Goal: Check status: Check status

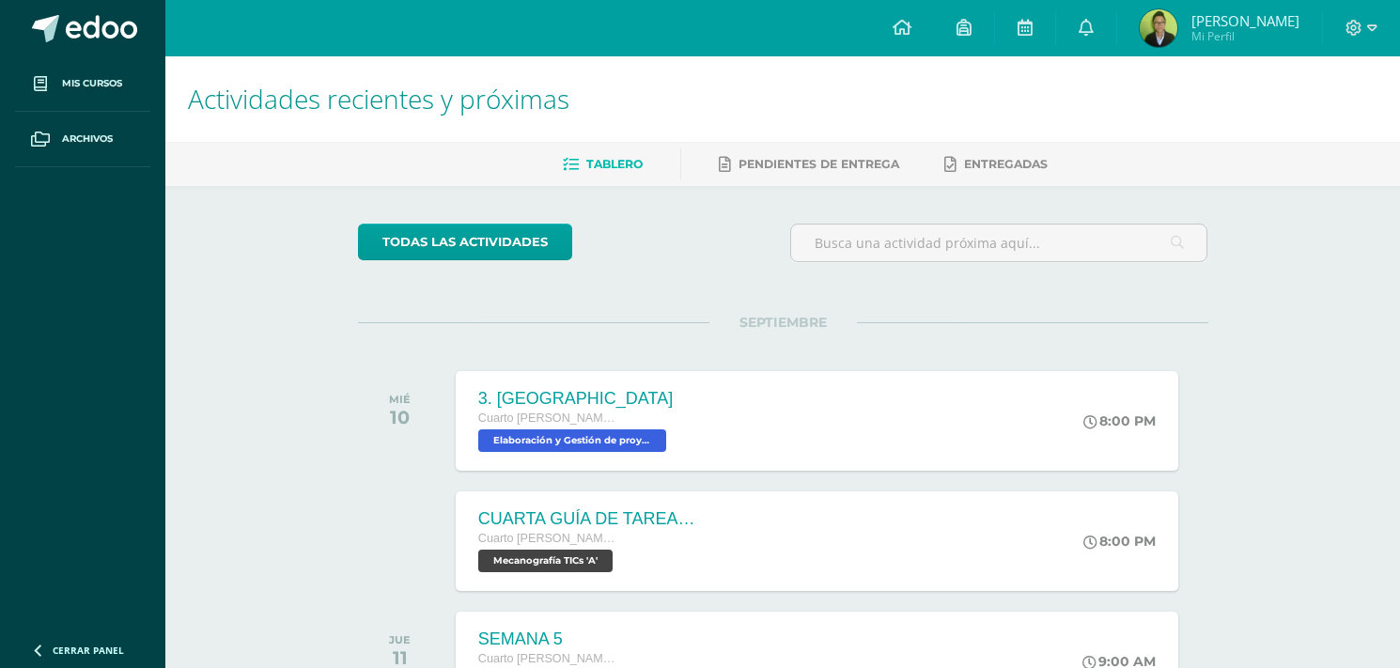
click at [1212, 17] on span "[PERSON_NAME]" at bounding box center [1245, 20] width 108 height 19
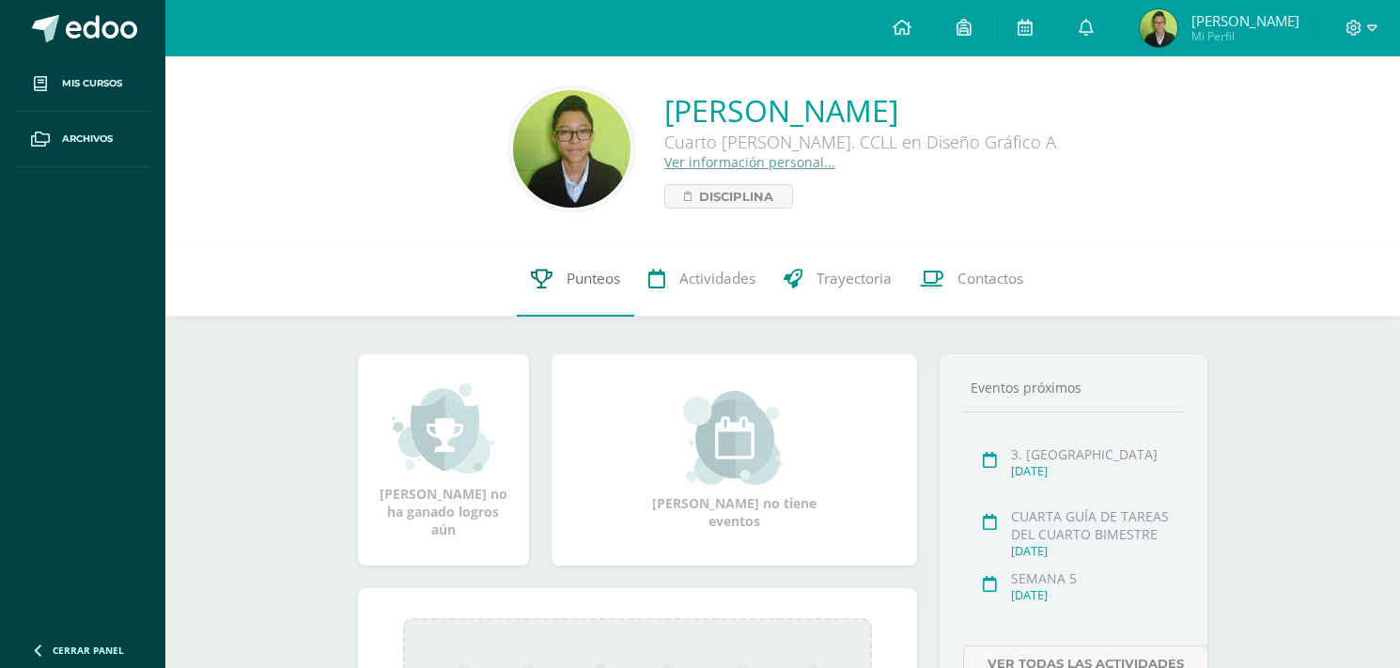
click at [590, 275] on span "Punteos" at bounding box center [593, 279] width 54 height 20
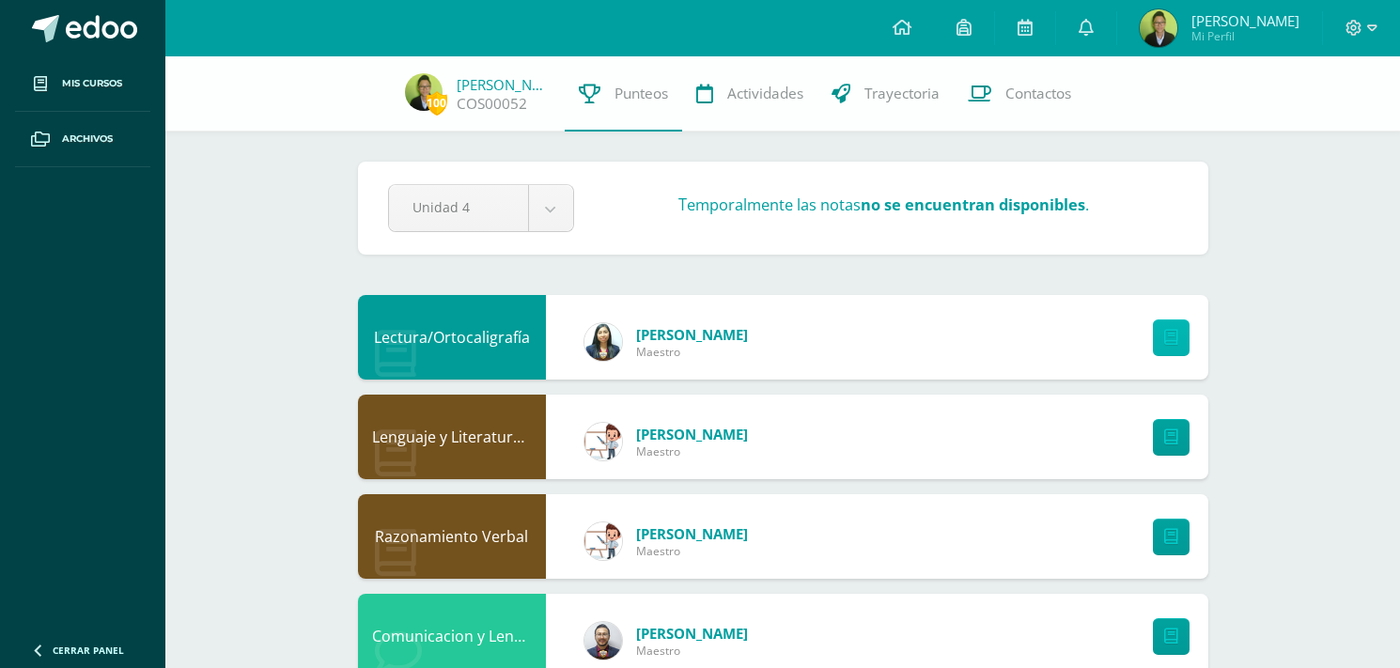
click at [1174, 344] on icon at bounding box center [1171, 338] width 14 height 16
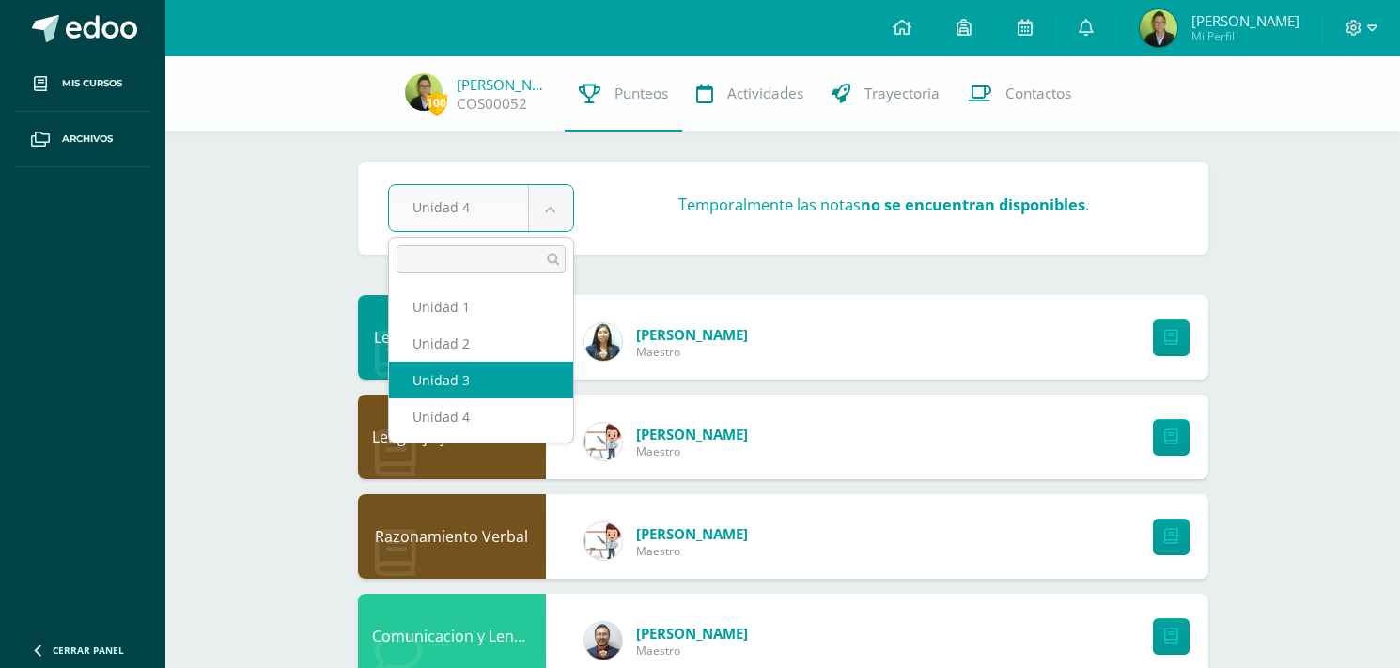
select select "Unidad 3"
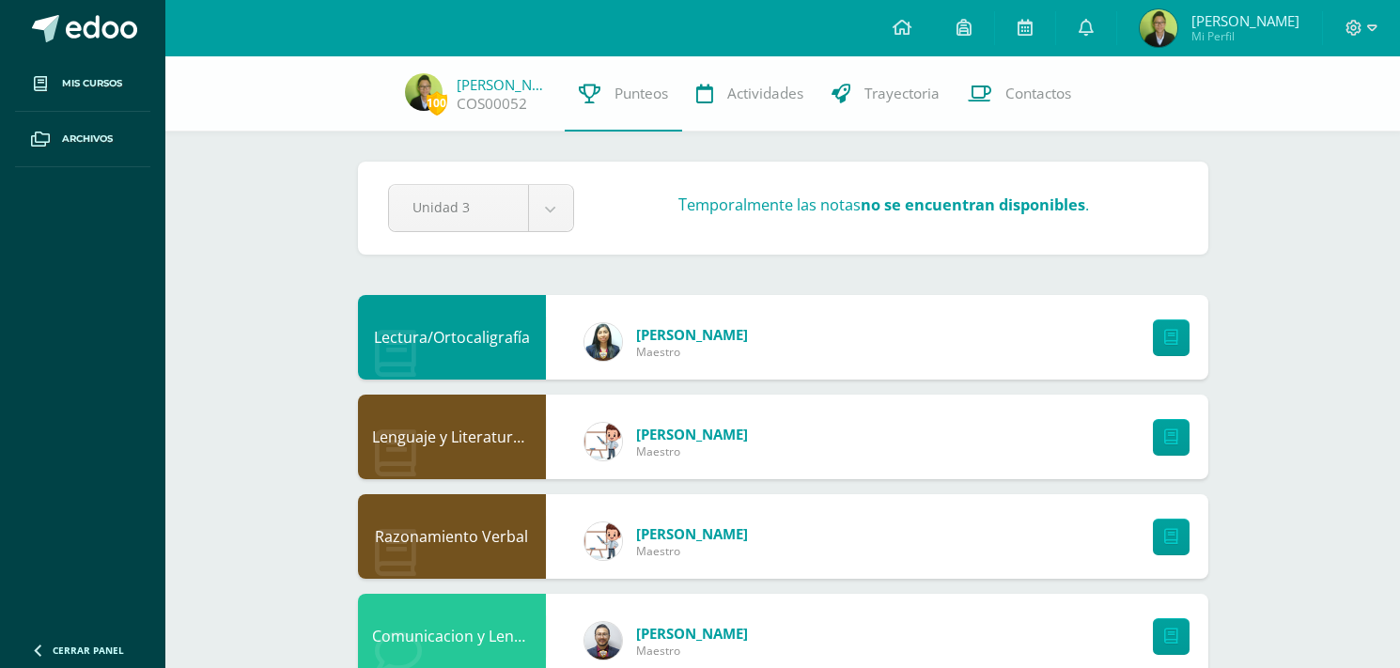
click at [477, 345] on div "Lectura/Ortocaligrafía" at bounding box center [452, 337] width 188 height 85
click at [554, 332] on div "[PERSON_NAME]" at bounding box center [666, 337] width 239 height 75
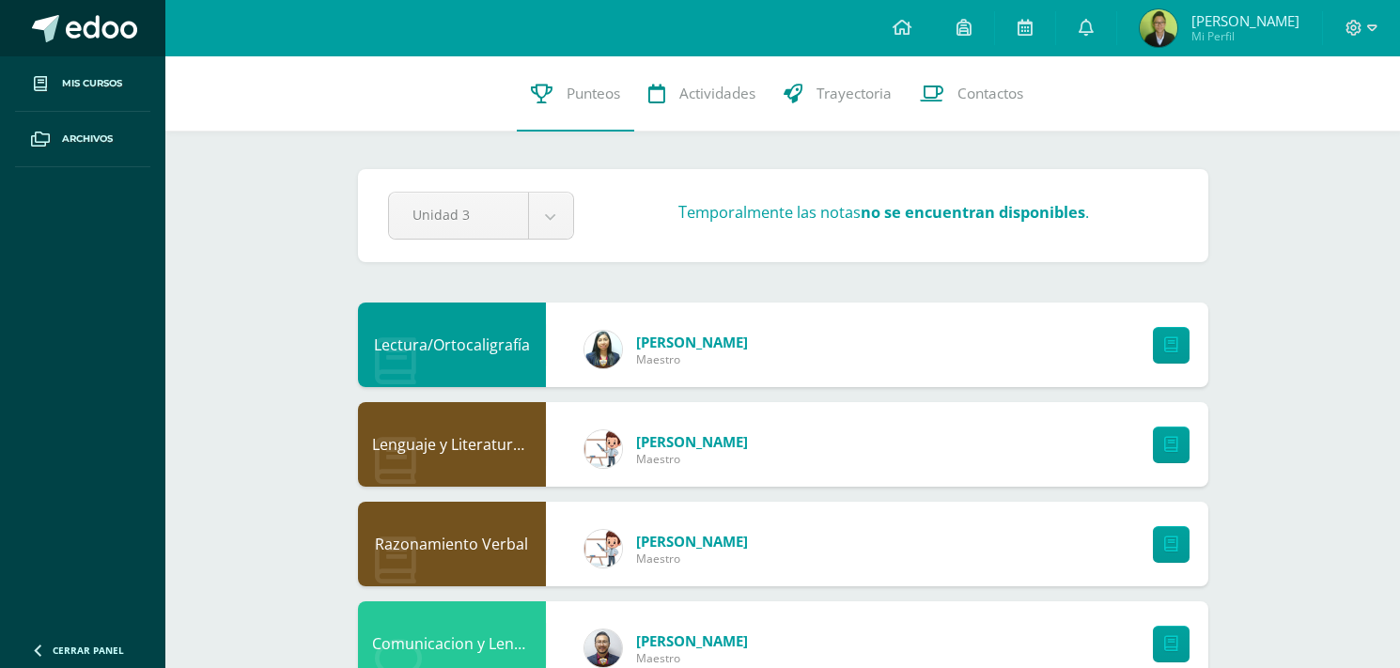
click at [129, 23] on span at bounding box center [101, 29] width 71 height 28
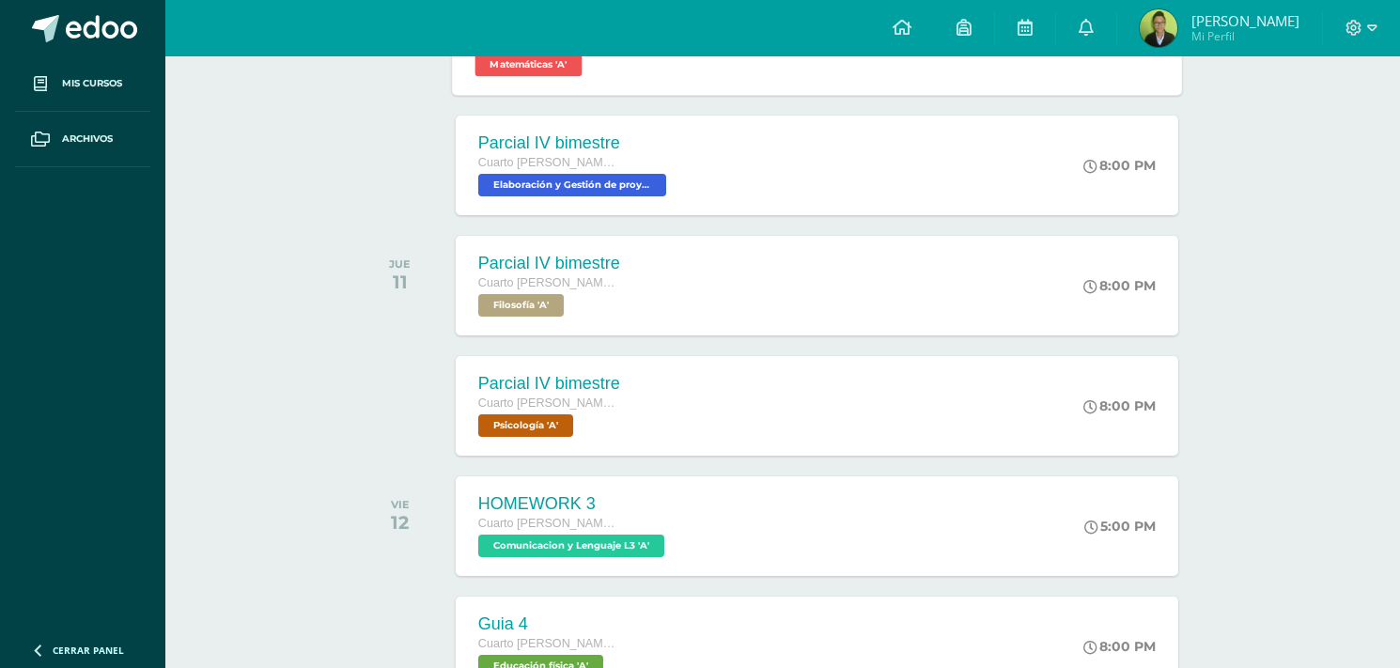
scroll to position [860, 0]
